Goal: Navigation & Orientation: Find specific page/section

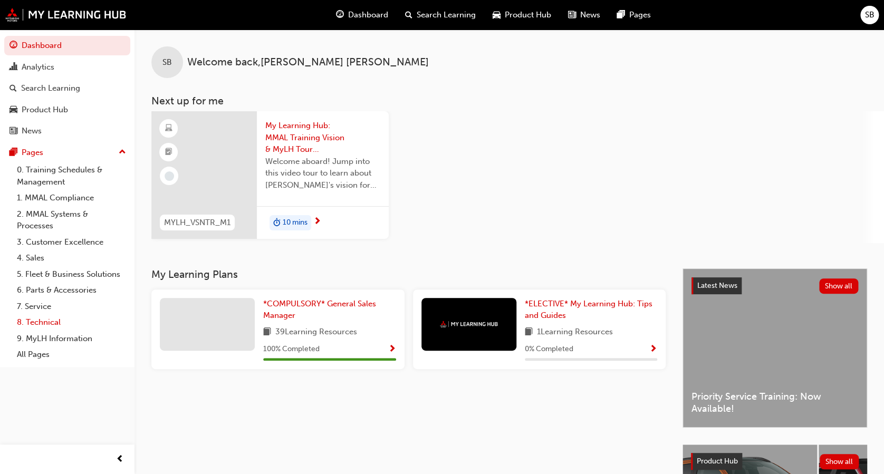
click at [54, 319] on link "8. Technical" at bounding box center [72, 322] width 118 height 16
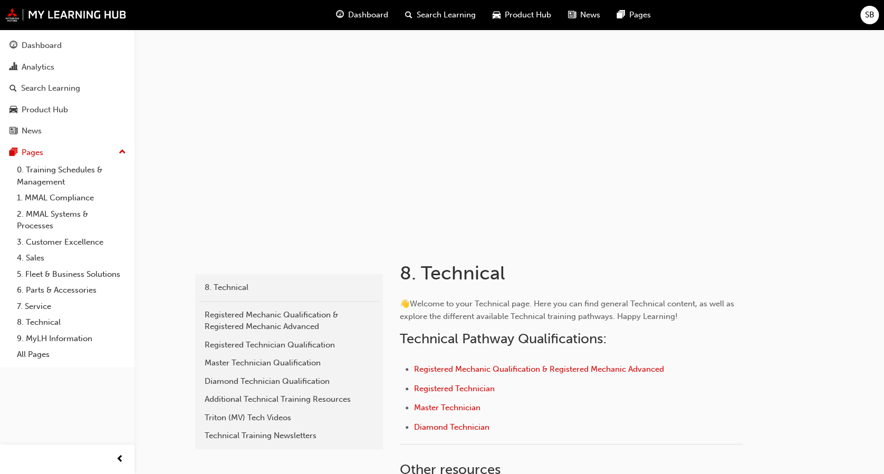
click at [359, 17] on span "Dashboard" at bounding box center [368, 15] width 40 height 12
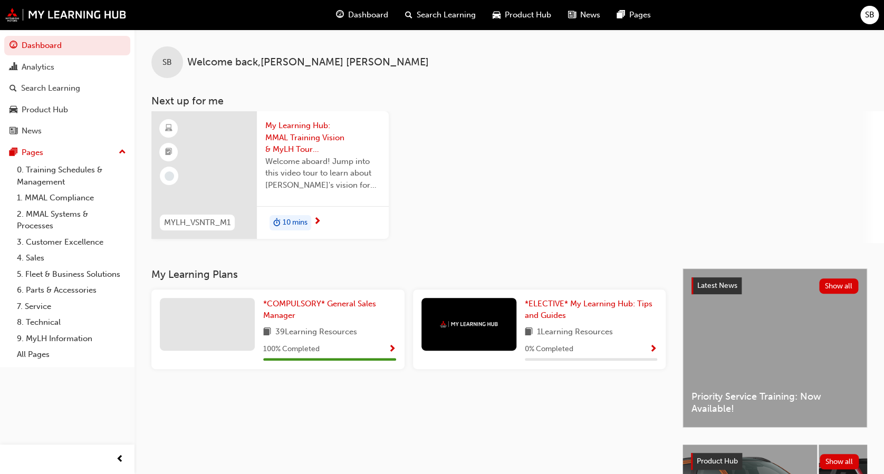
click at [526, 13] on span "Product Hub" at bounding box center [528, 15] width 46 height 12
